Goal: Information Seeking & Learning: Find specific fact

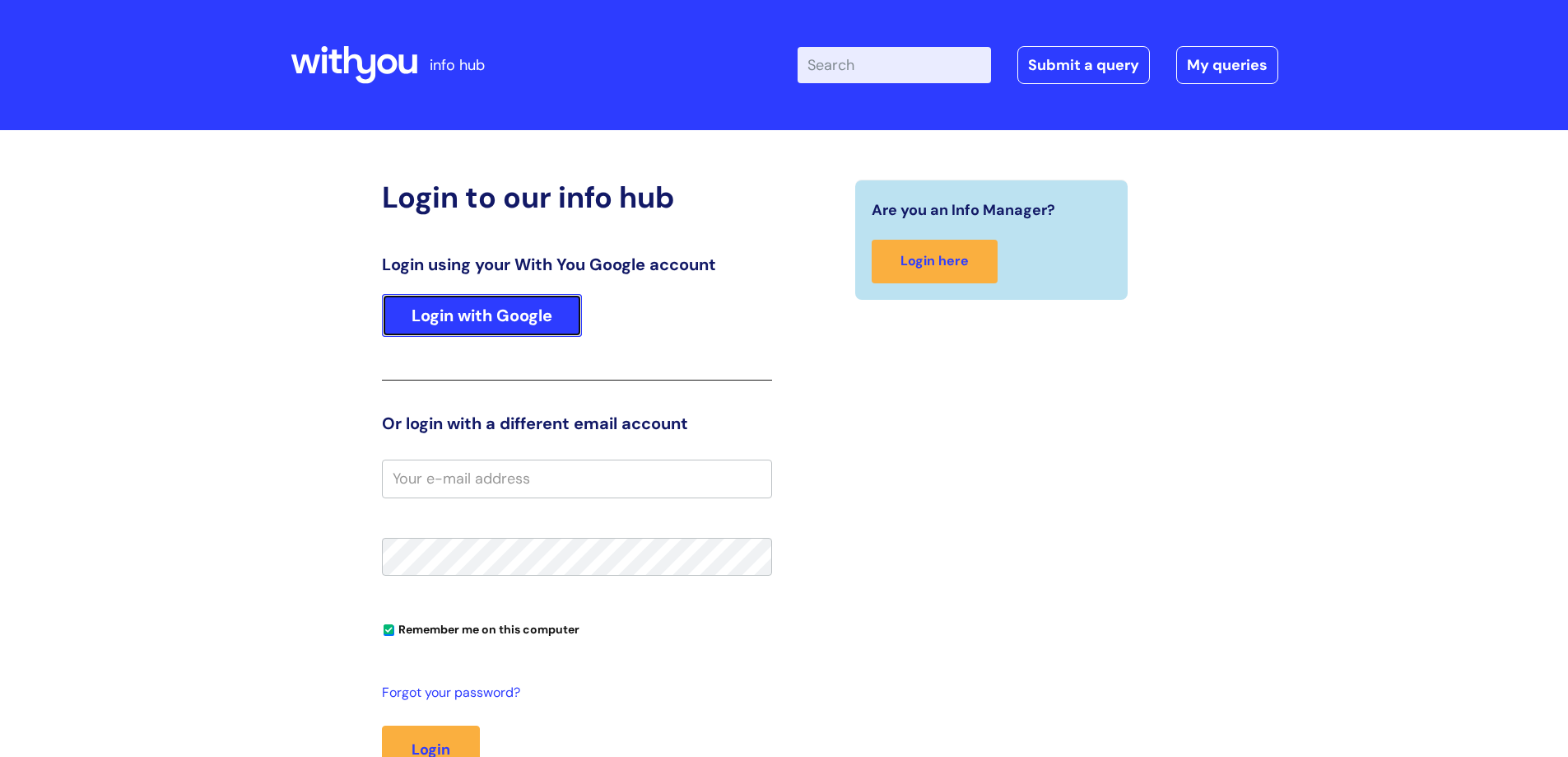
click at [449, 322] on link "Login with Google" at bounding box center [482, 315] width 200 height 43
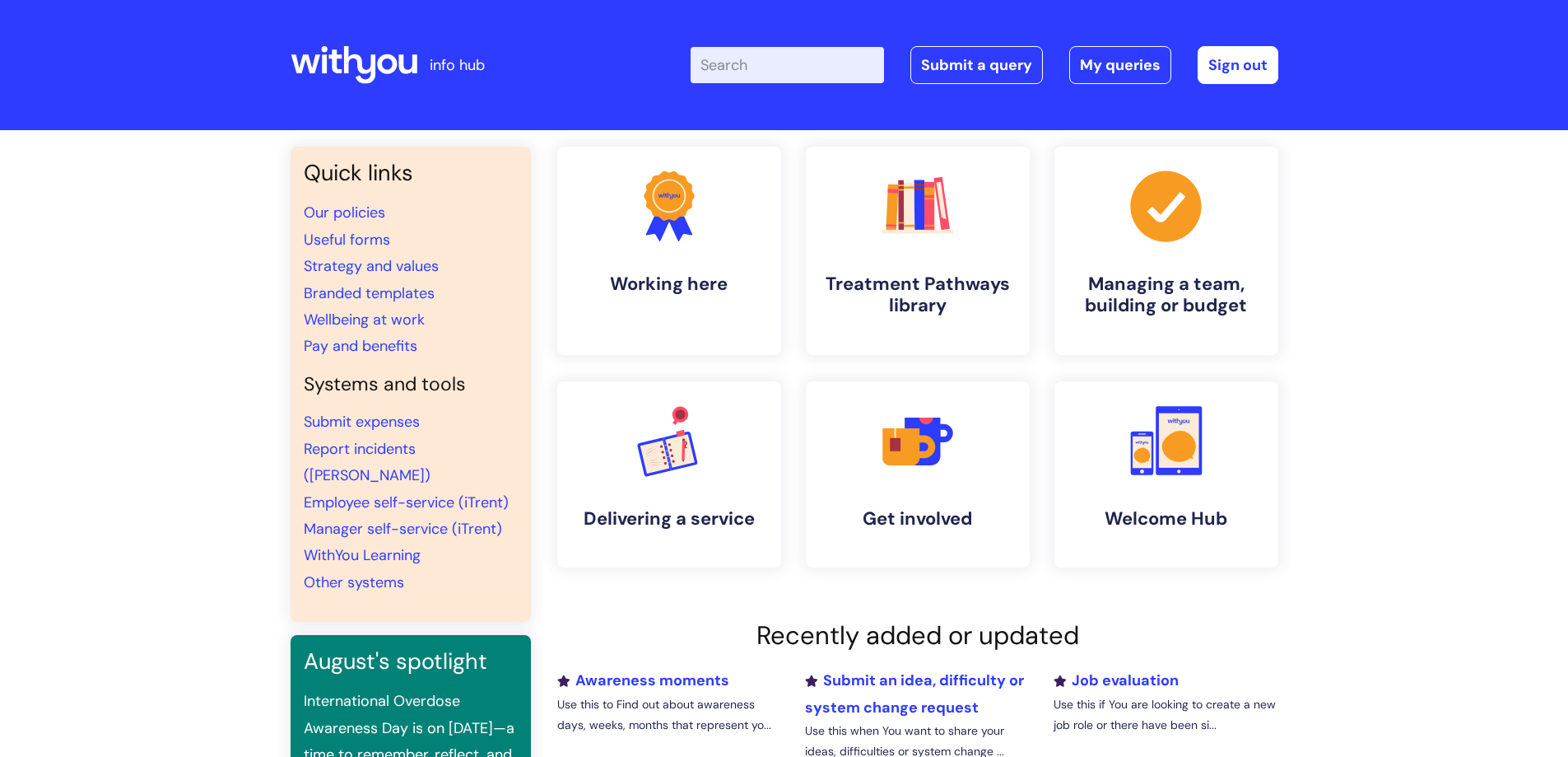
click at [811, 62] on input "Enter your search term here..." at bounding box center [787, 65] width 194 height 36
type input "s"
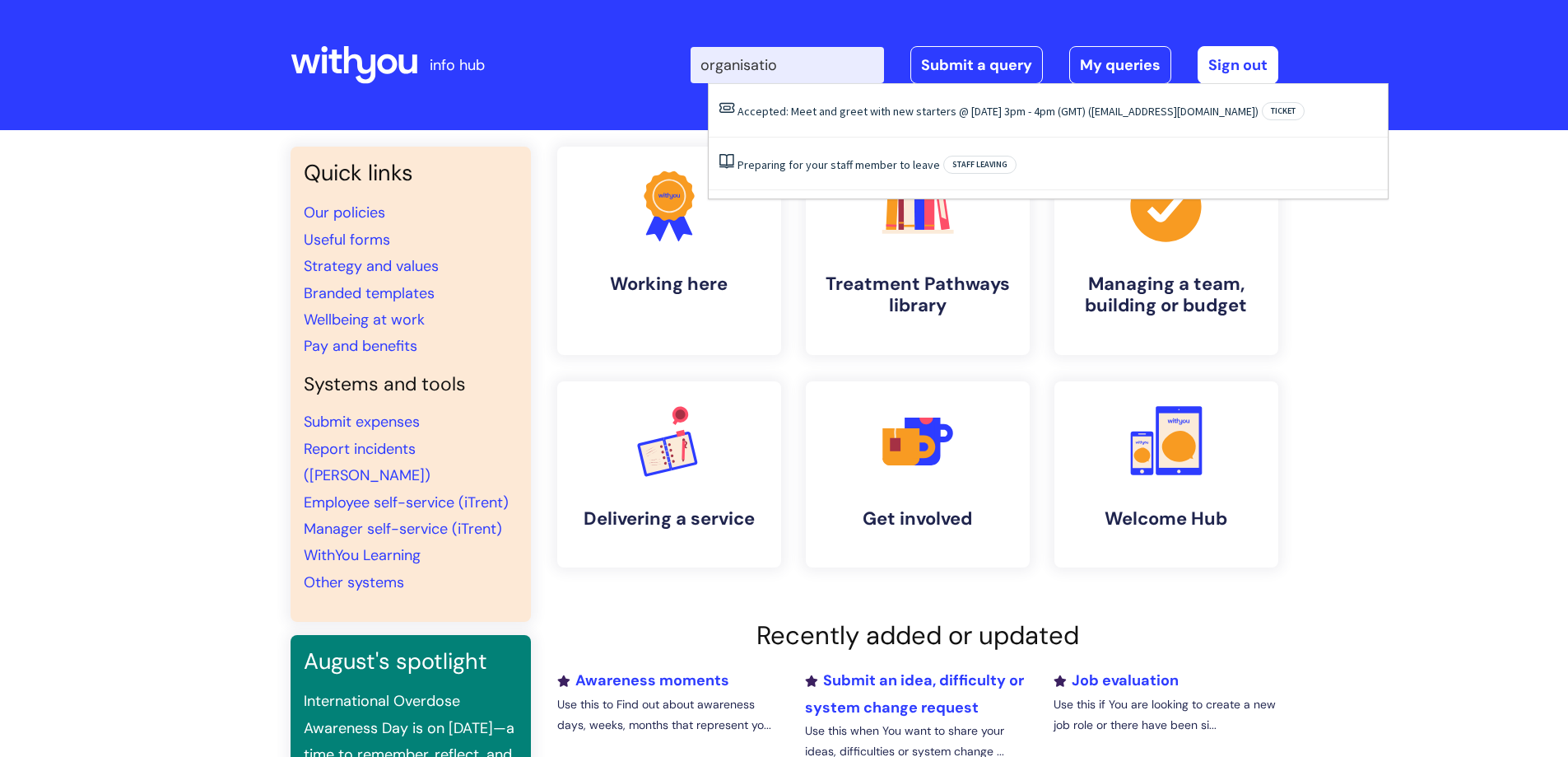
type input "organisation"
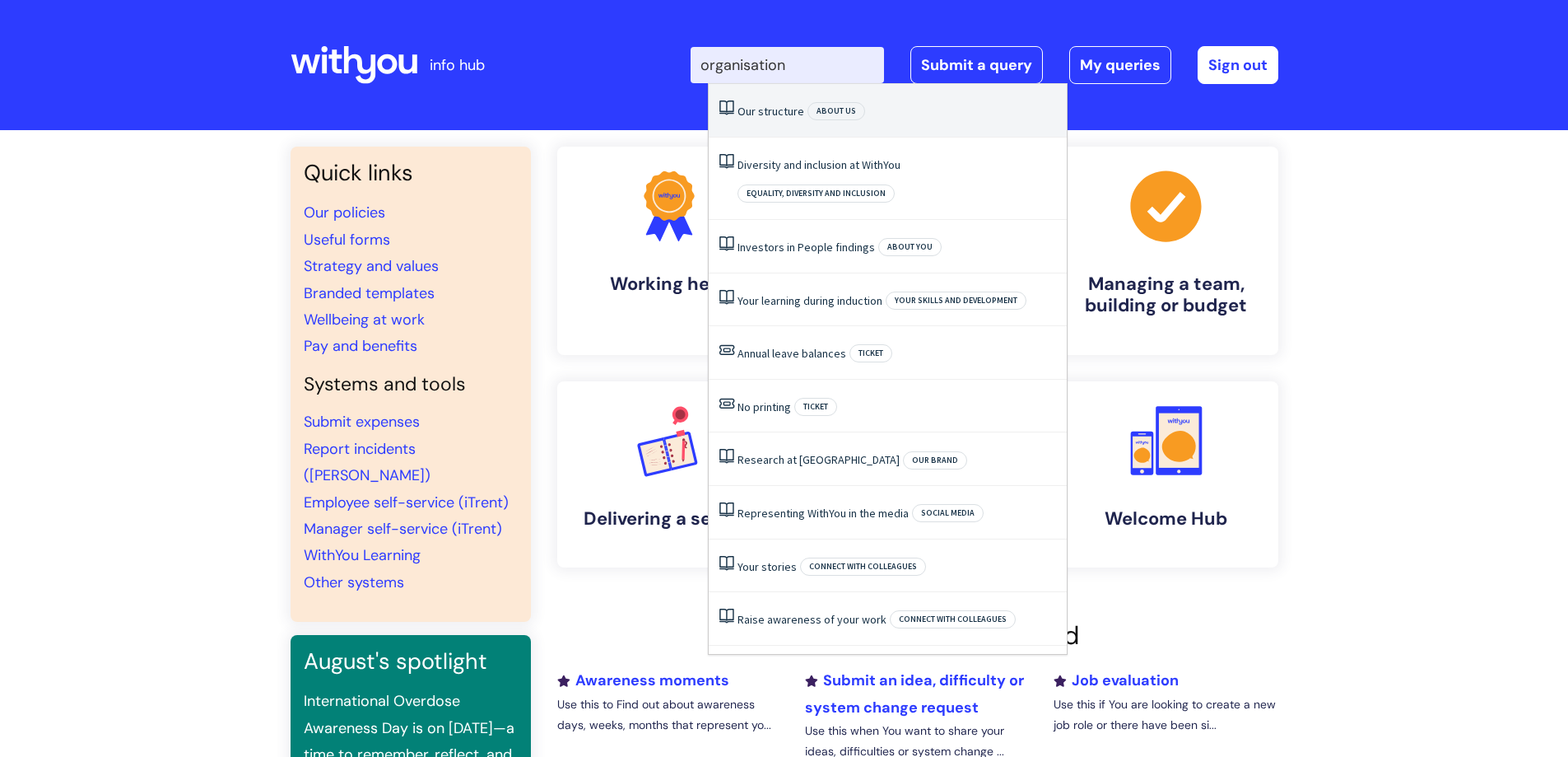
click at [811, 102] on span "About Us" at bounding box center [837, 111] width 58 height 18
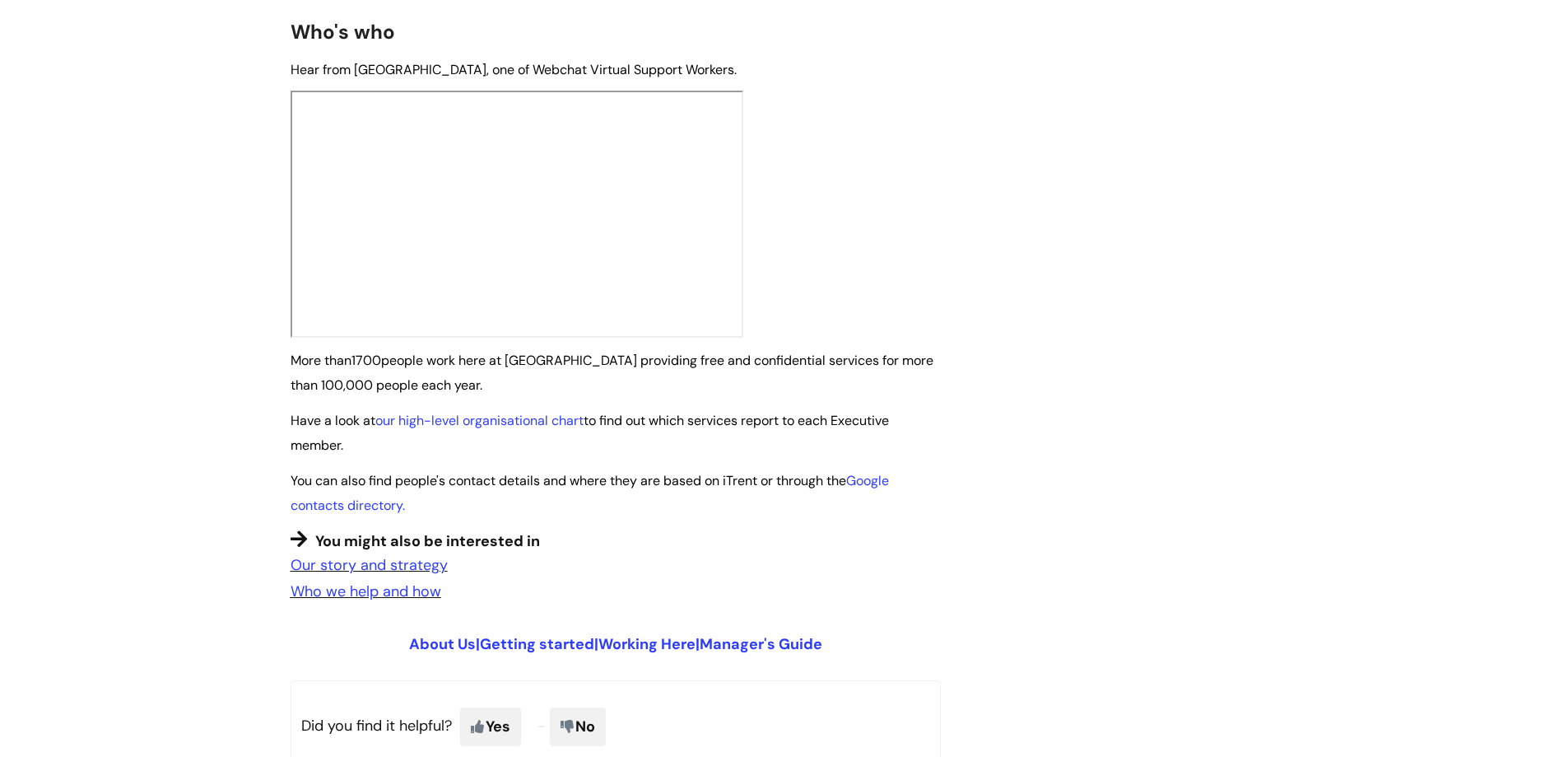
scroll to position [989, 0]
click at [473, 411] on link "our high-level organisational chart" at bounding box center [479, 419] width 208 height 17
